Goal: Check status: Check status

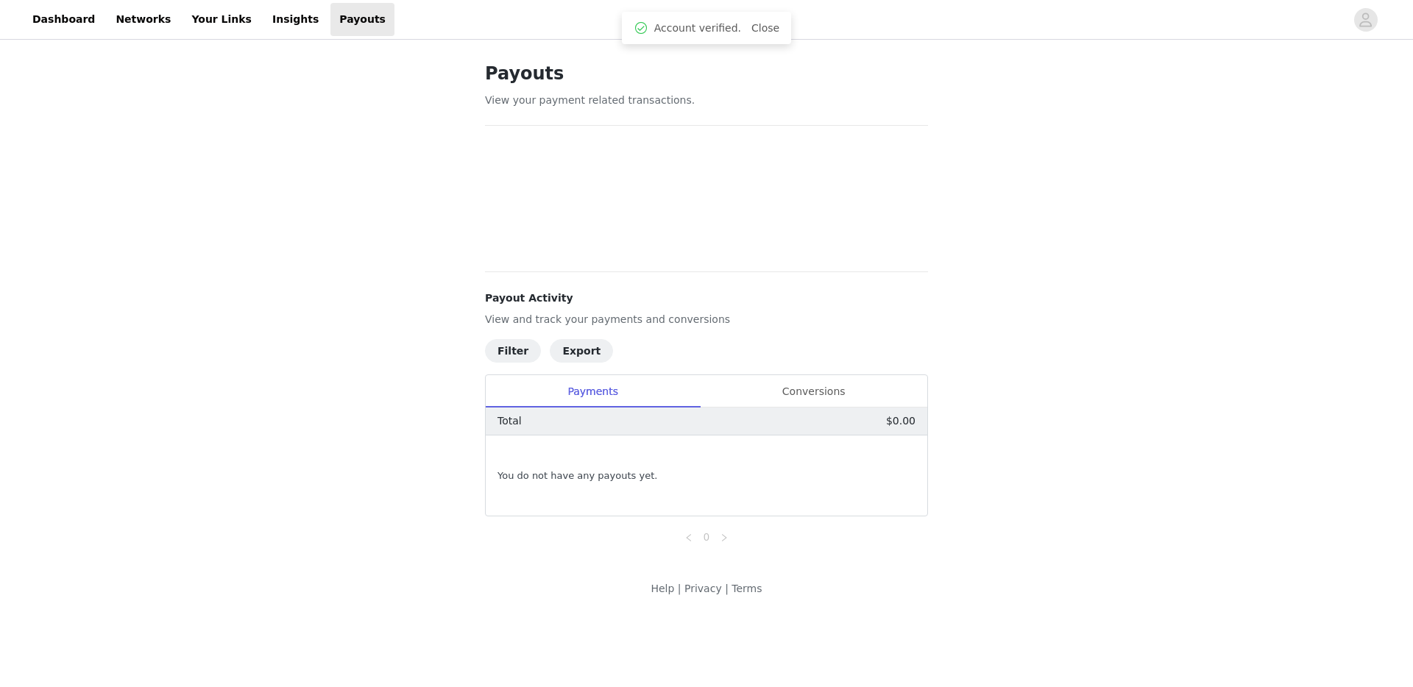
click at [446, 339] on div "Payouts View your payment related transactions. Payout Activity View and track …" at bounding box center [706, 329] width 1413 height 572
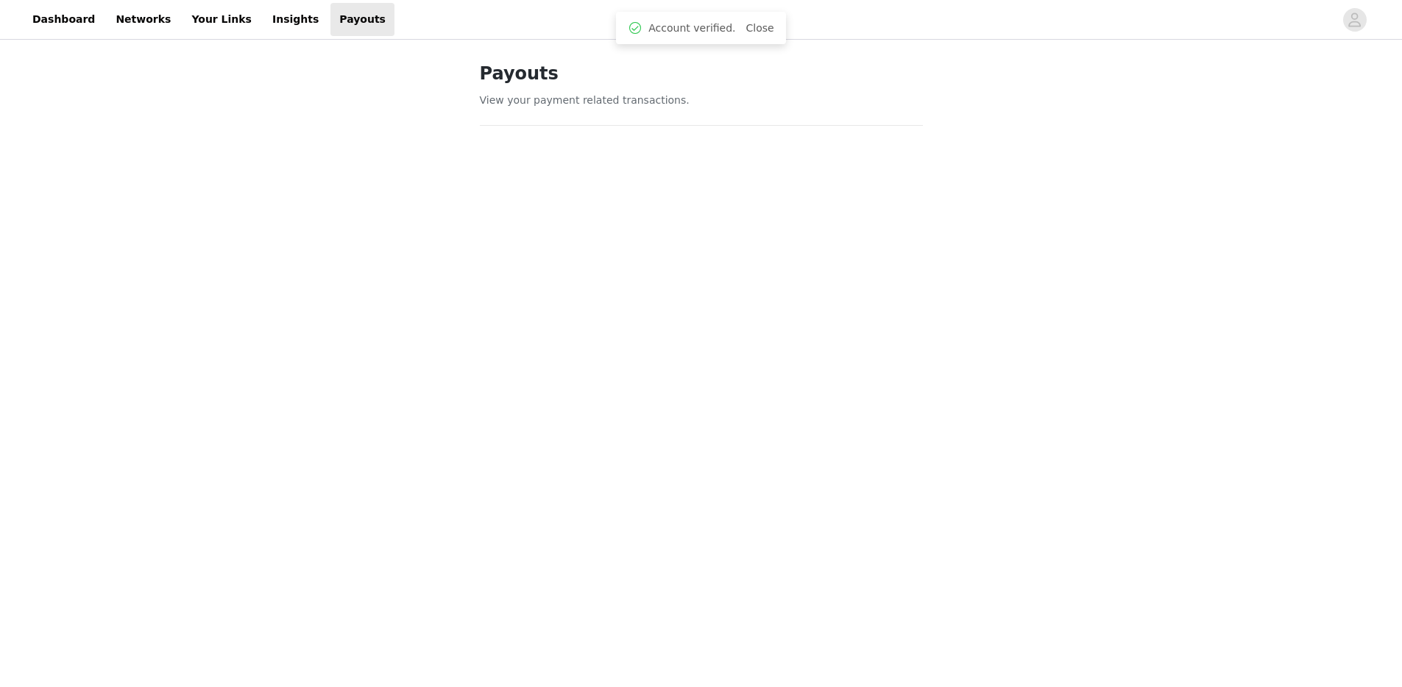
click at [396, 309] on div "Payouts View your payment related transactions. Payout Activity View and track …" at bounding box center [701, 554] width 1402 height 1022
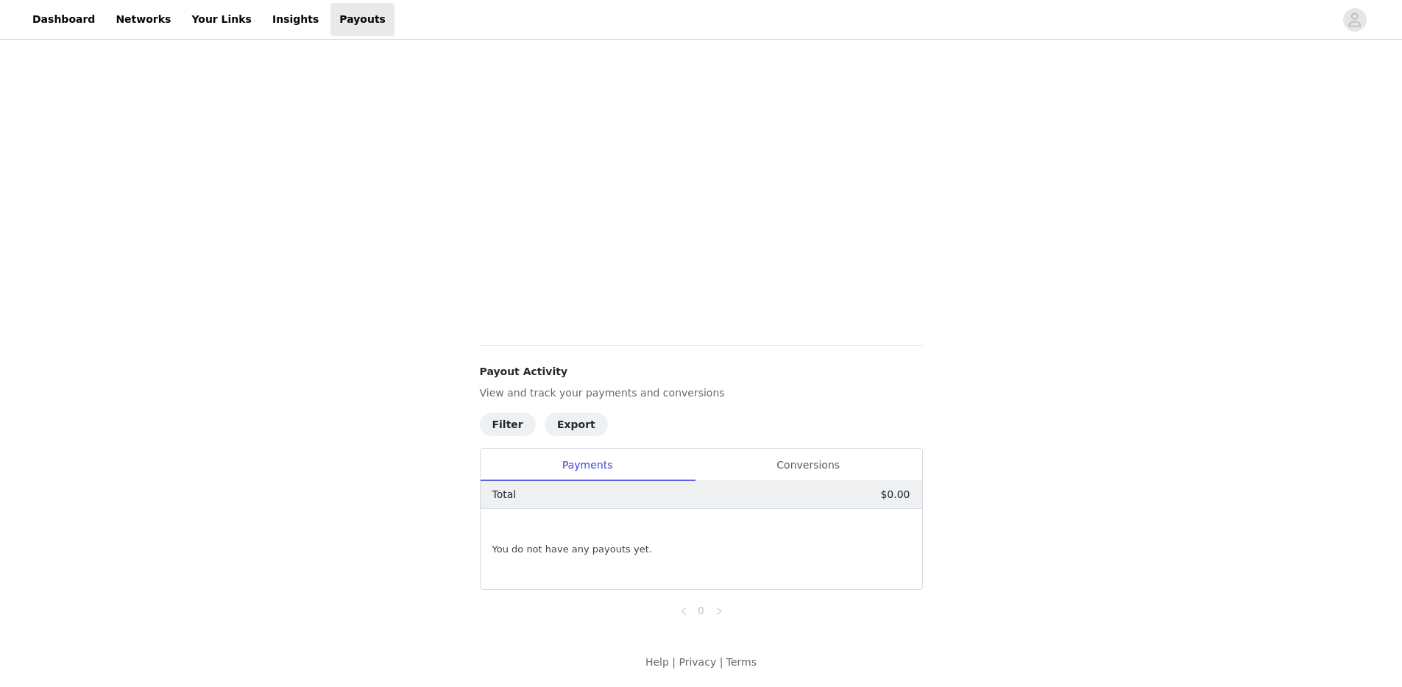
scroll to position [378, 0]
click at [793, 467] on div "Conversions" at bounding box center [808, 464] width 227 height 33
click at [627, 467] on div "Payments" at bounding box center [588, 464] width 214 height 33
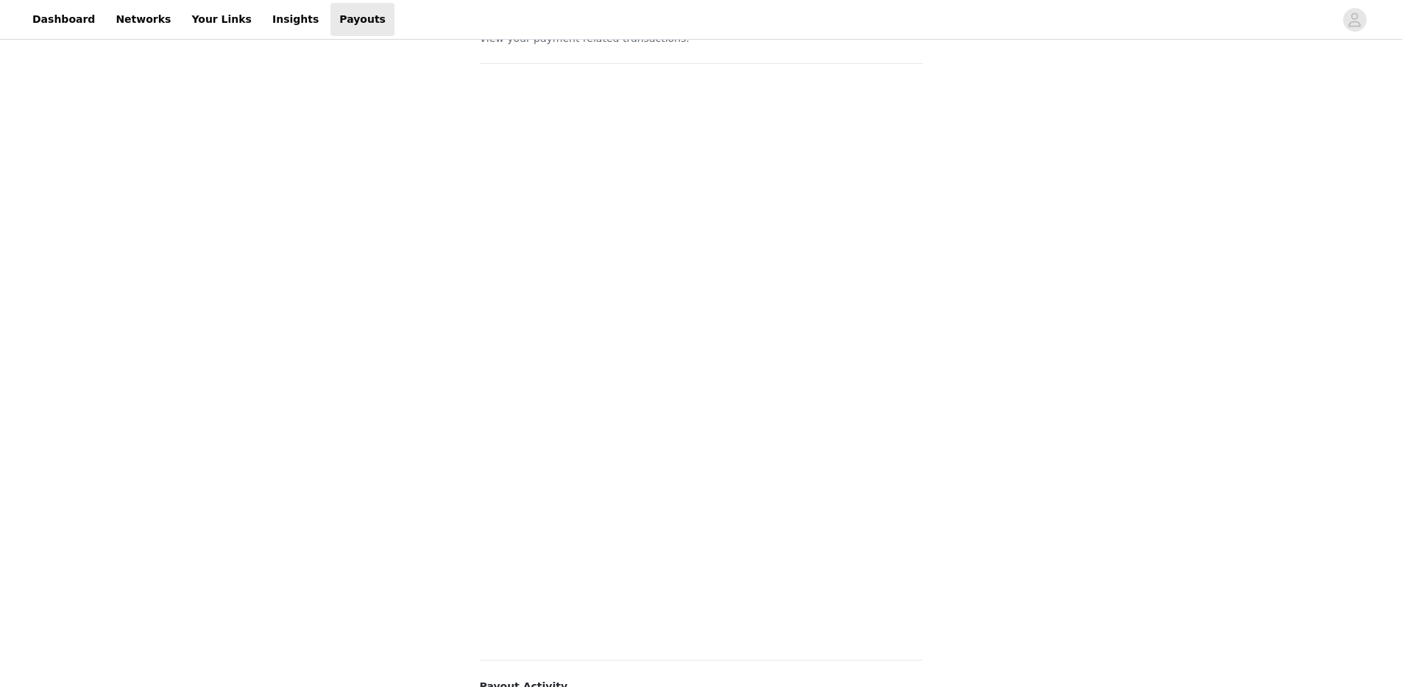
scroll to position [0, 0]
click at [263, 9] on link "Insights" at bounding box center [295, 19] width 64 height 33
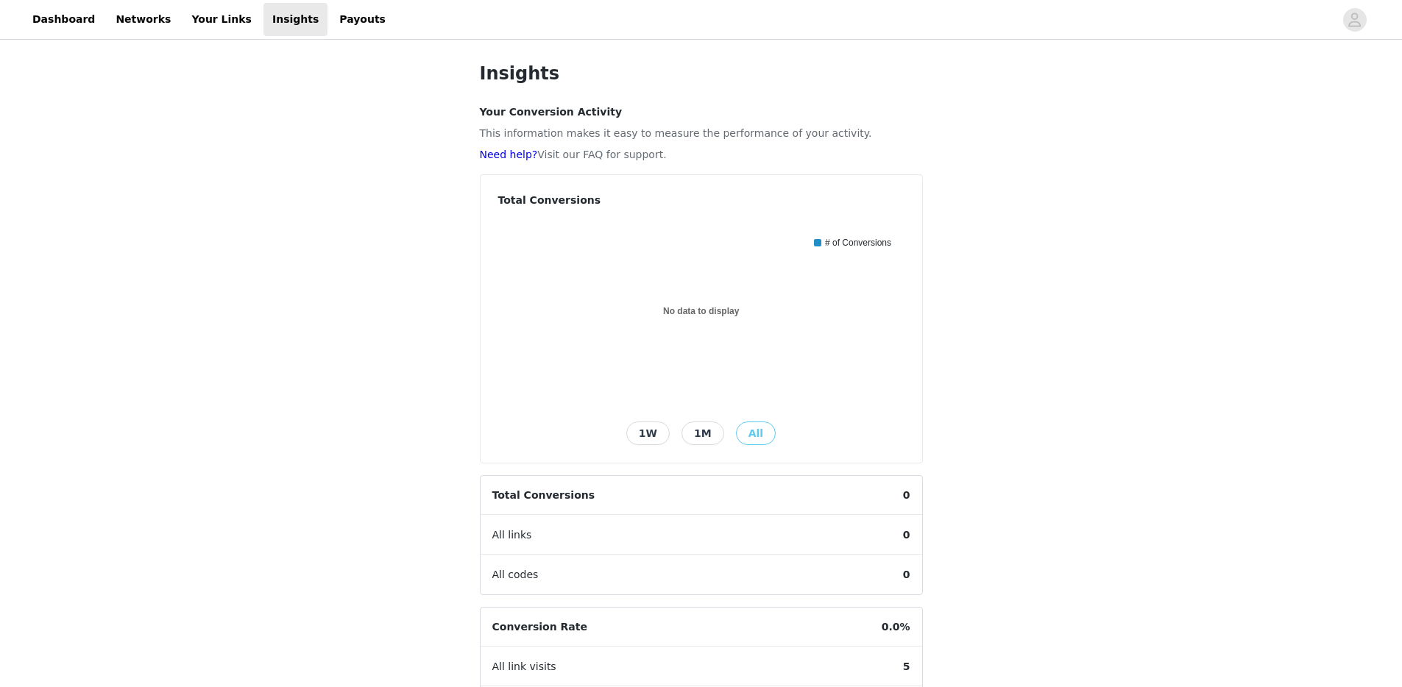
click at [315, 203] on div "Insights Your Conversion Activity This information makes it easy to measure the…" at bounding box center [701, 485] width 1402 height 884
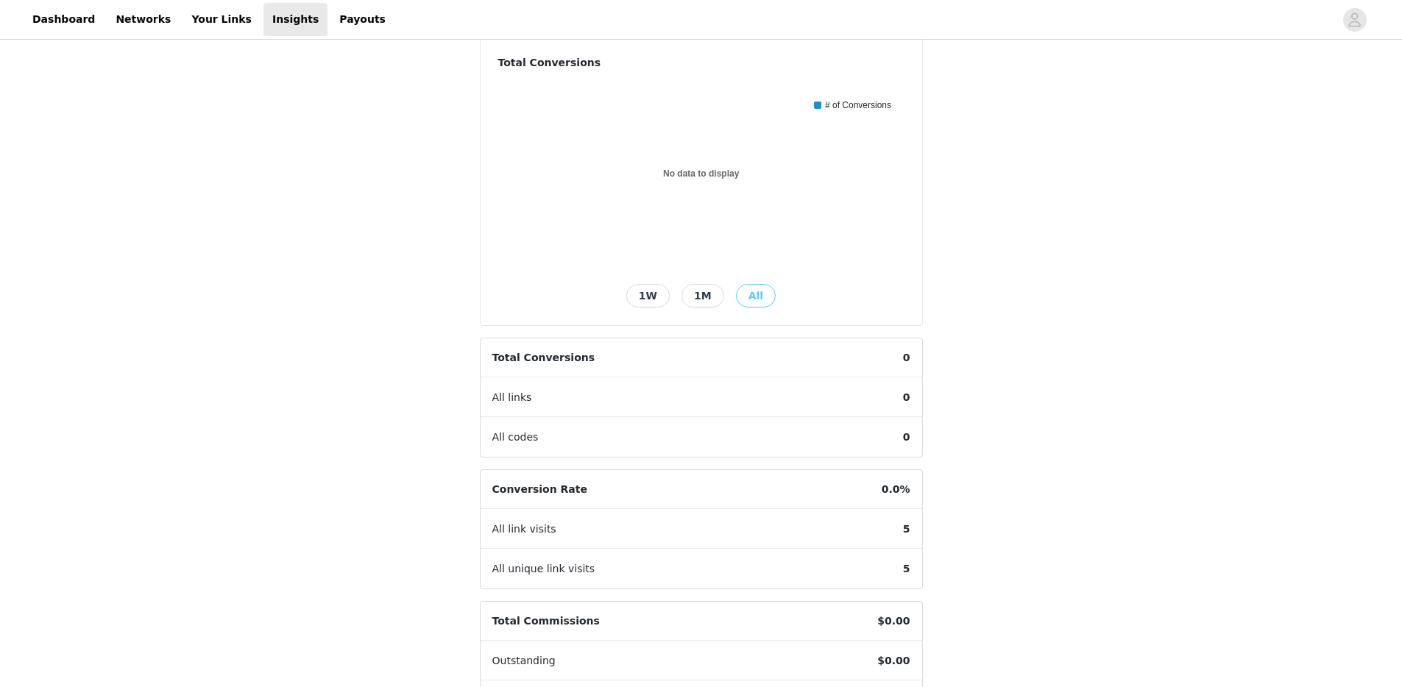
scroll to position [140, 0]
click at [724, 523] on div "All link visits 5" at bounding box center [702, 528] width 442 height 40
click at [1044, 521] on div "Insights Your Conversion Activity This information makes it easy to measure the…" at bounding box center [701, 345] width 1402 height 884
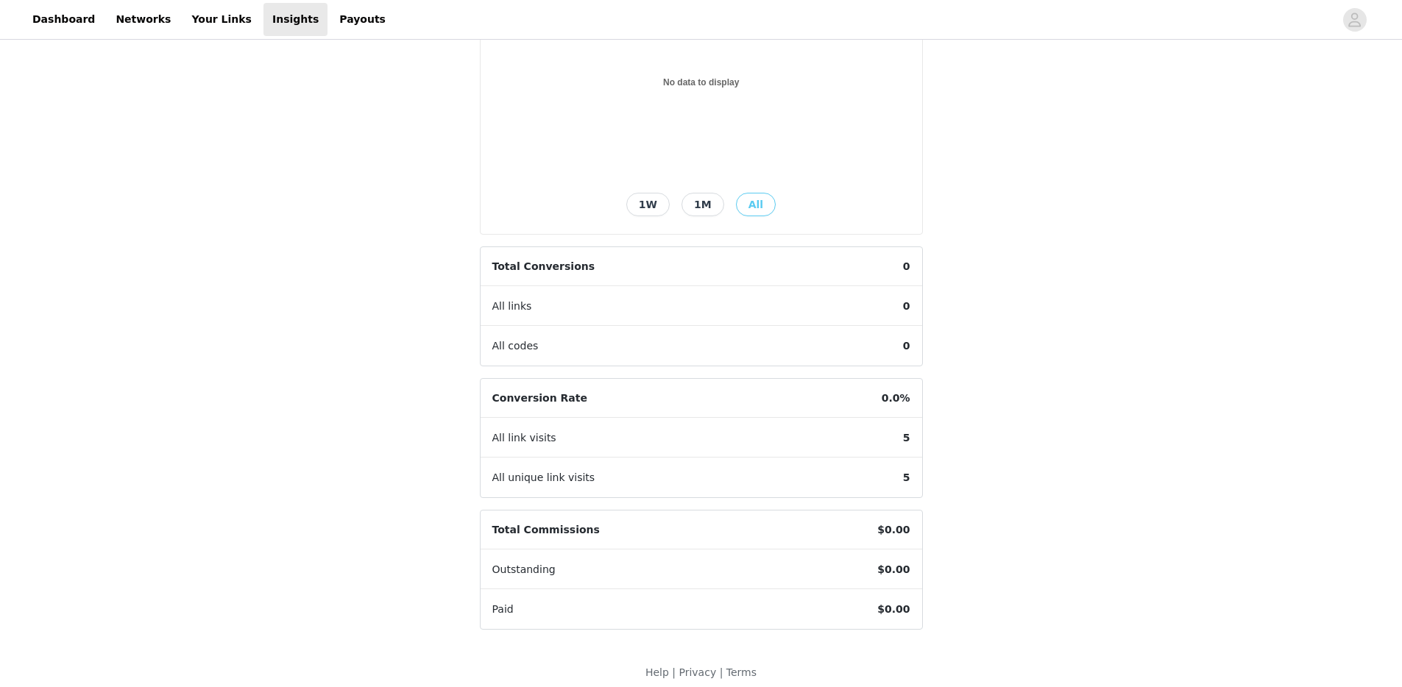
scroll to position [0, 0]
